Goal: Information Seeking & Learning: Learn about a topic

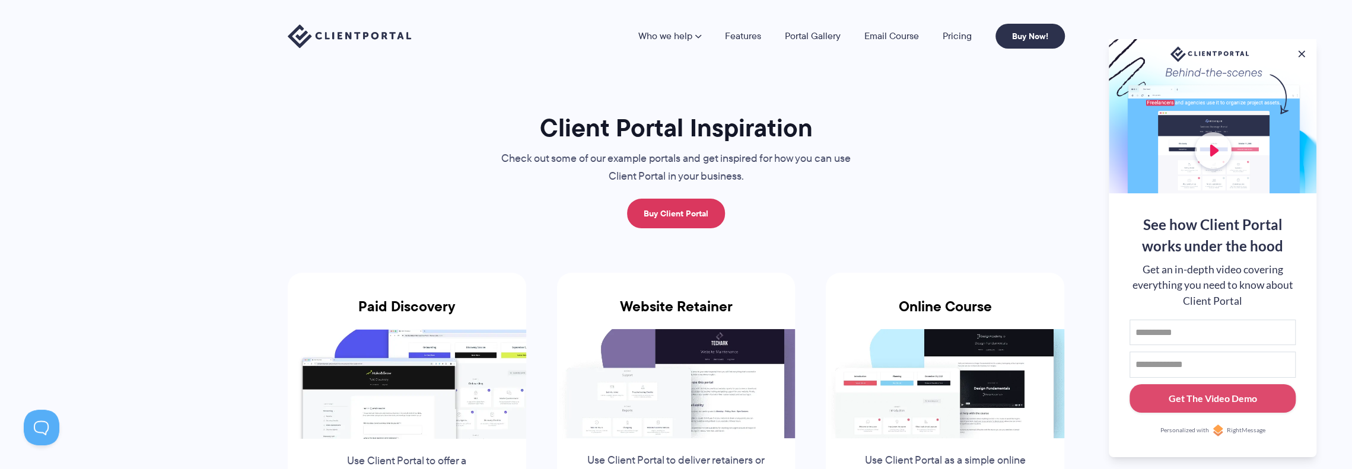
click at [319, 31] on img at bounding box center [349, 36] width 123 height 24
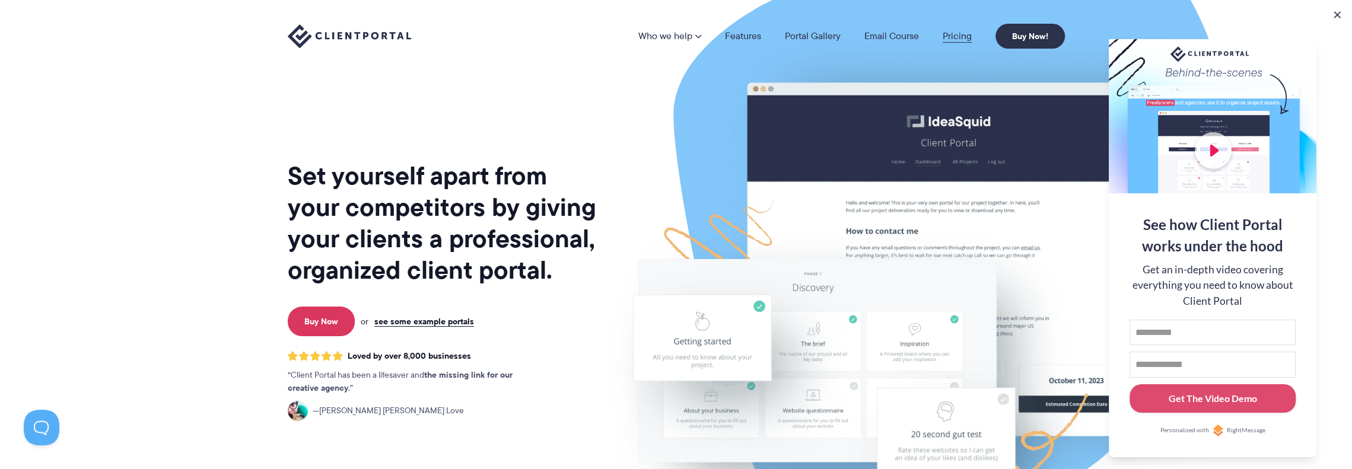
click at [955, 34] on link "Pricing" at bounding box center [957, 35] width 29 height 9
